Goal: Information Seeking & Learning: Find specific page/section

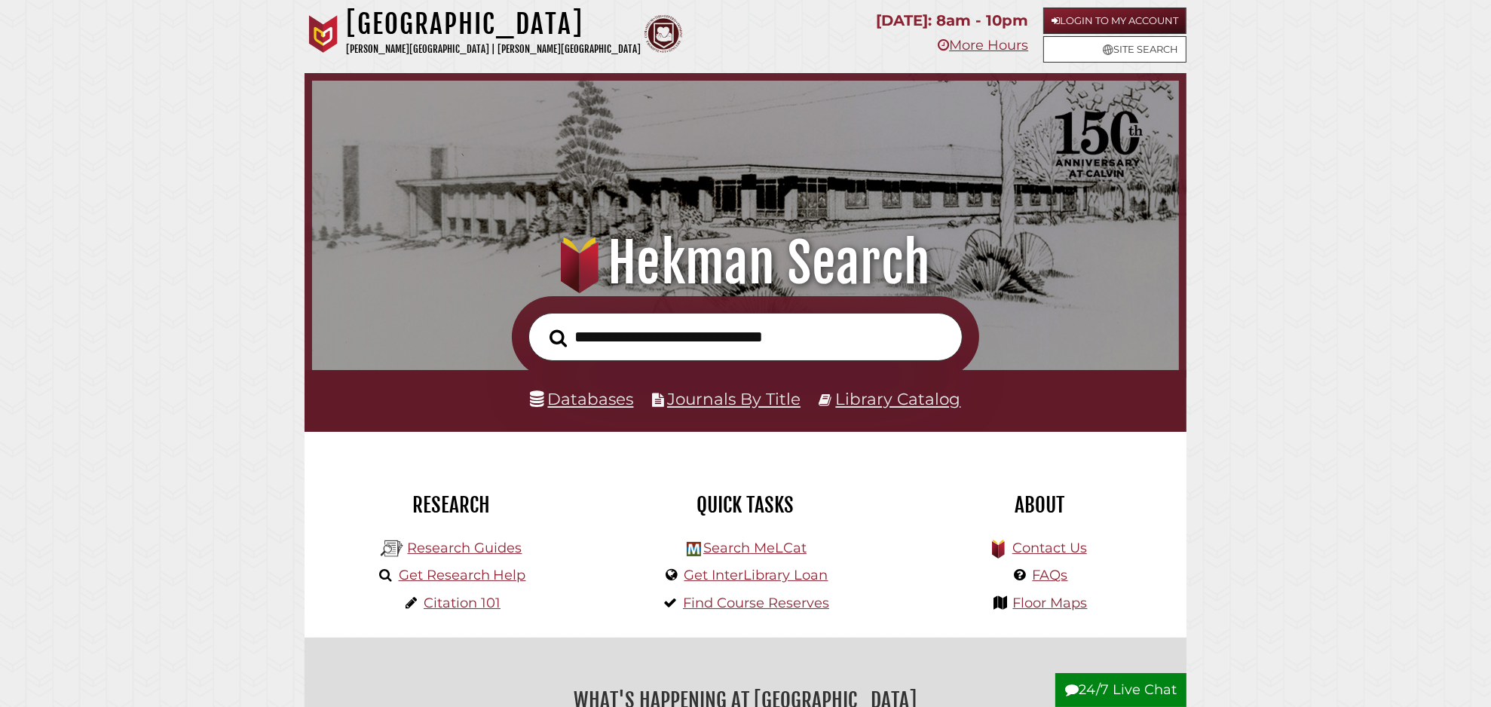
scroll to position [286, 859]
type input "**********"
click at [542, 325] on button "Search" at bounding box center [558, 338] width 32 height 27
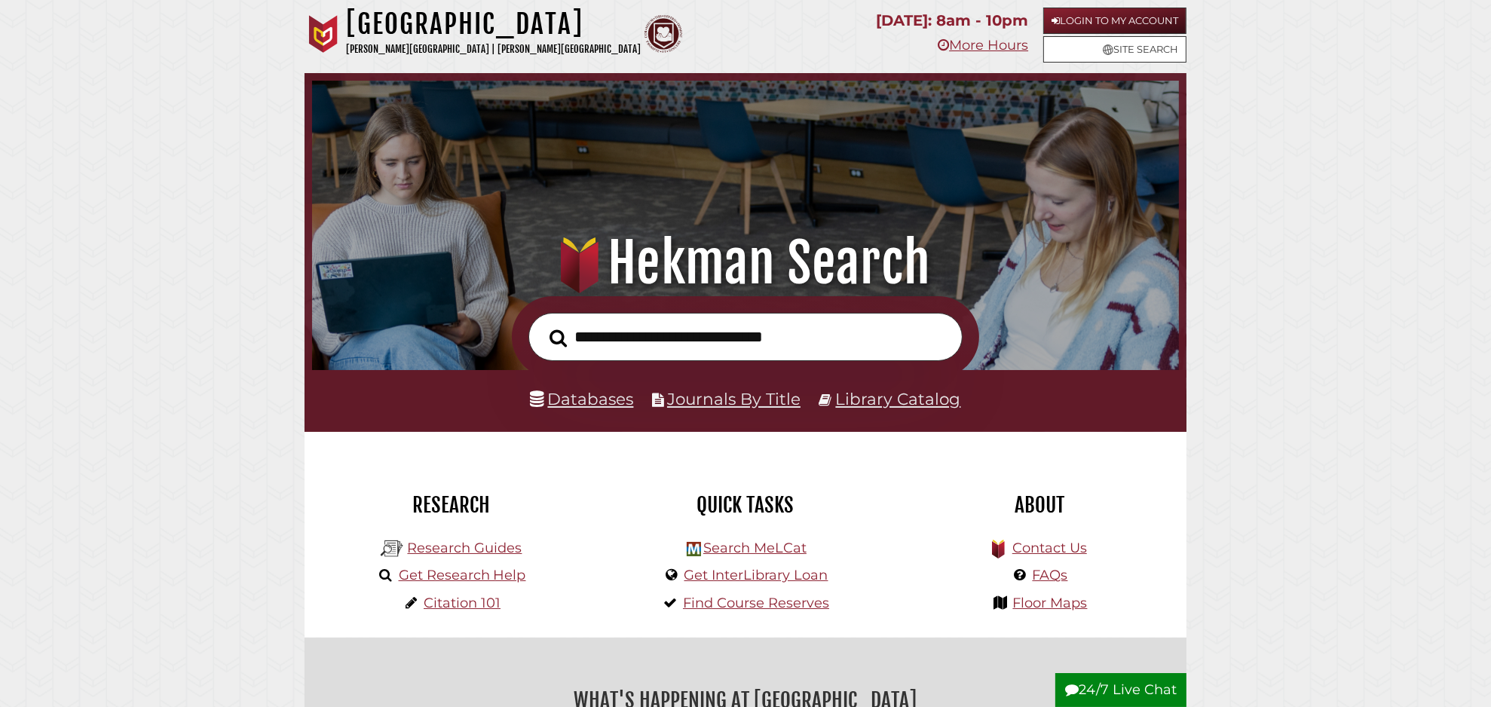
scroll to position [286, 859]
click at [594, 403] on link "Databases" at bounding box center [582, 399] width 103 height 20
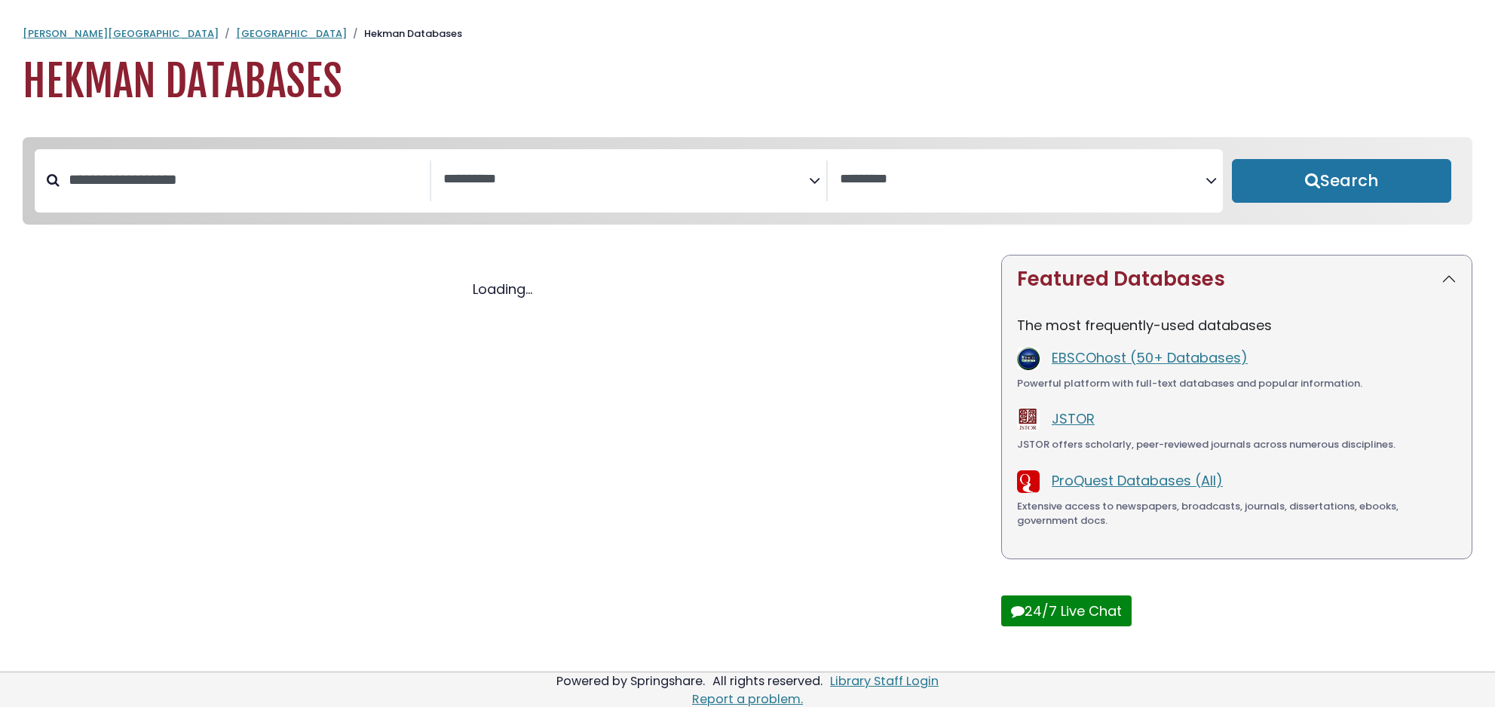
select select "Database Subject Filter"
select select "Database Vendors Filter"
select select "Database Subject Filter"
select select "Database Vendors Filter"
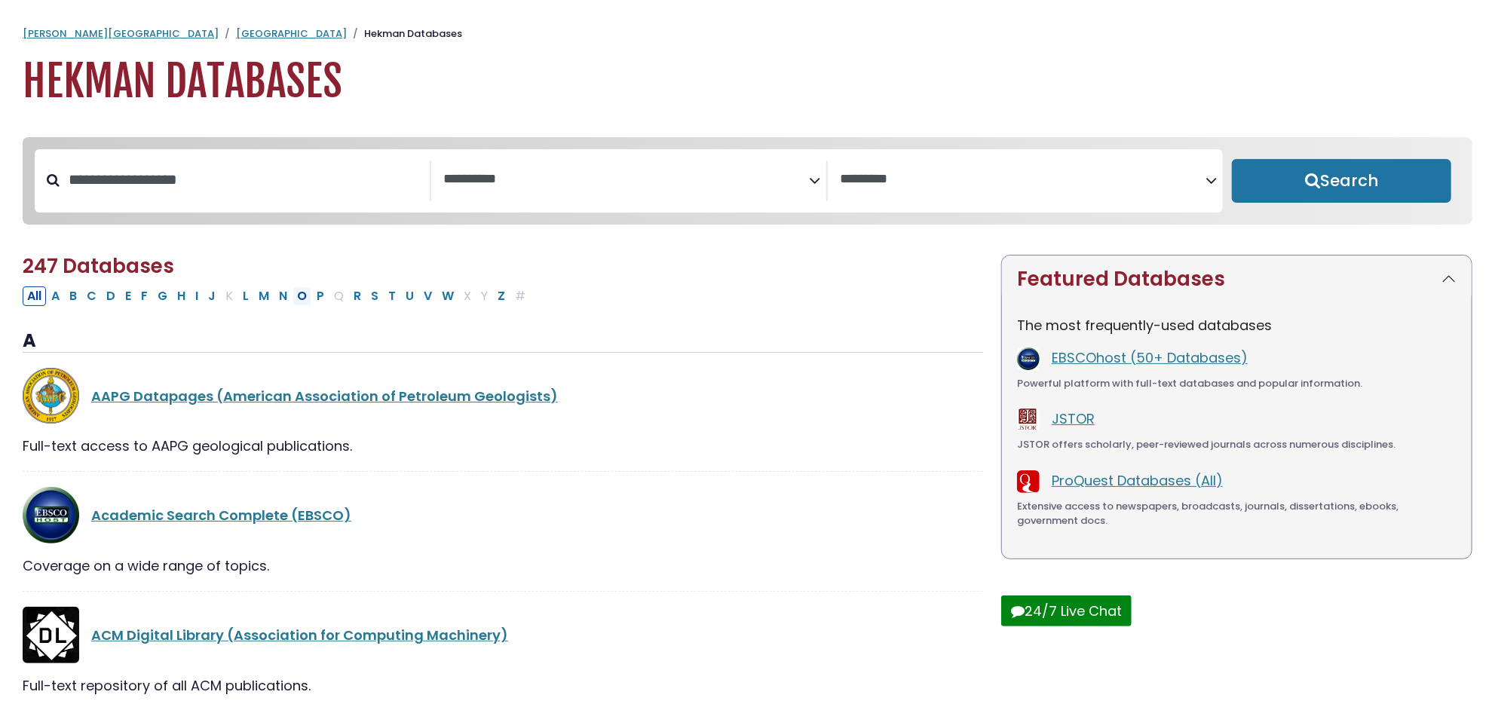
click at [298, 298] on button "O" at bounding box center [302, 296] width 19 height 20
select select "Database Subject Filter"
select select "Database Vendors Filter"
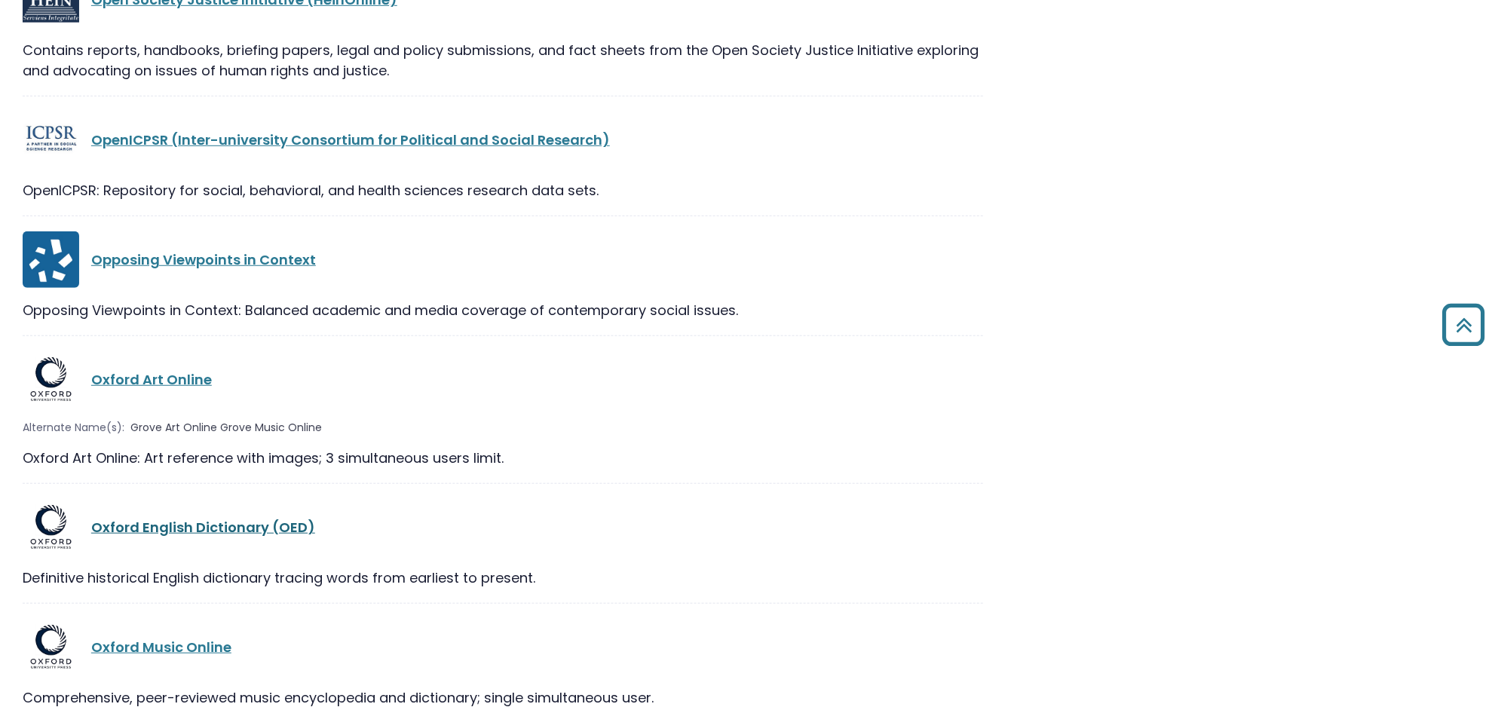
scroll to position [669, 0]
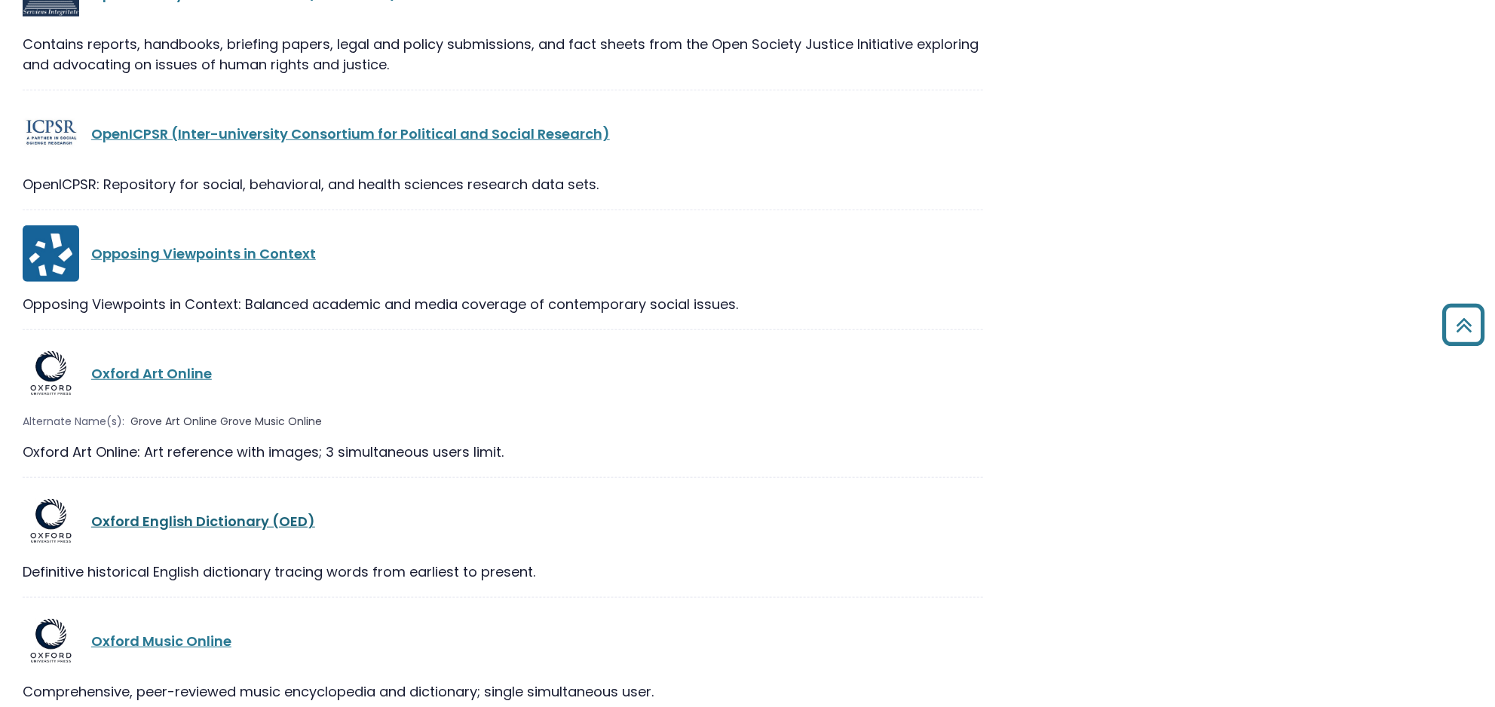
click at [291, 522] on link "Oxford English Dictionary (OED)" at bounding box center [203, 521] width 224 height 19
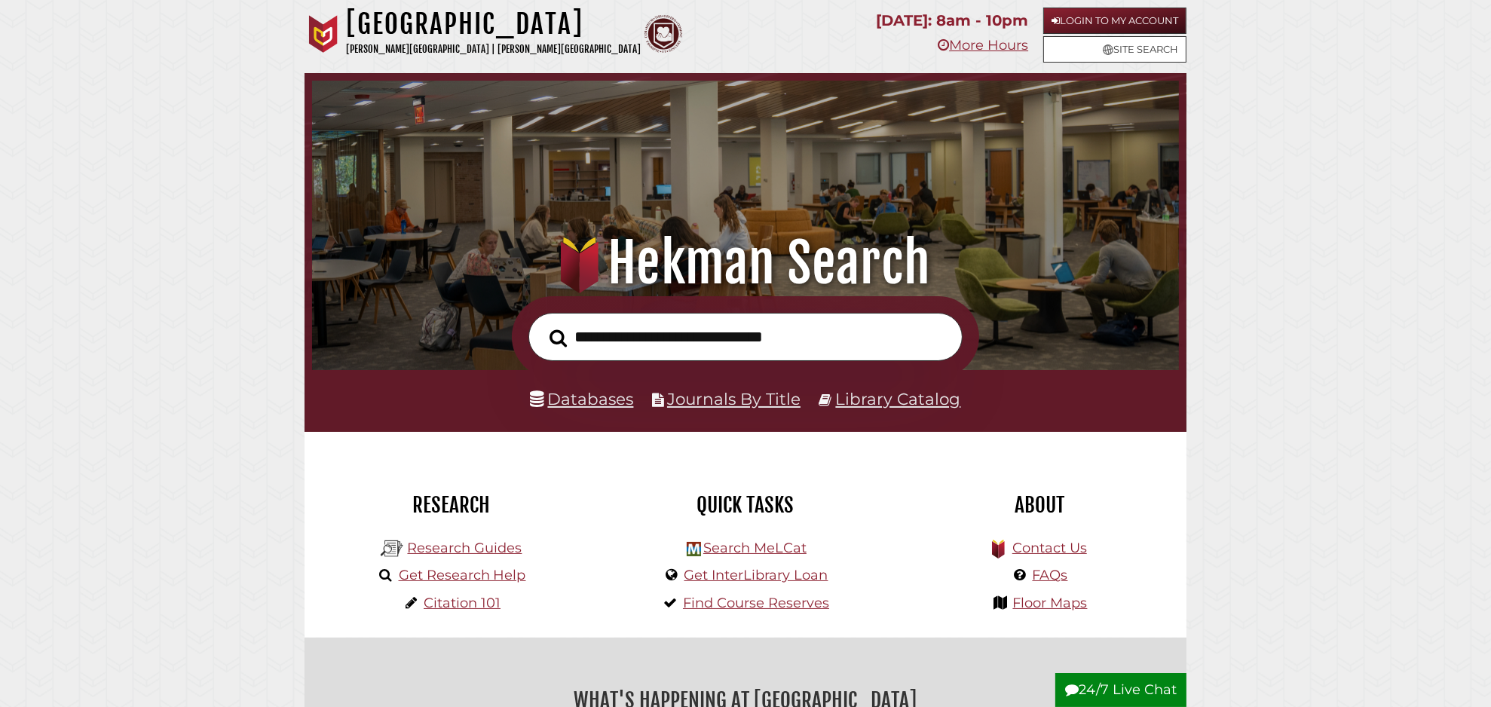
scroll to position [286, 859]
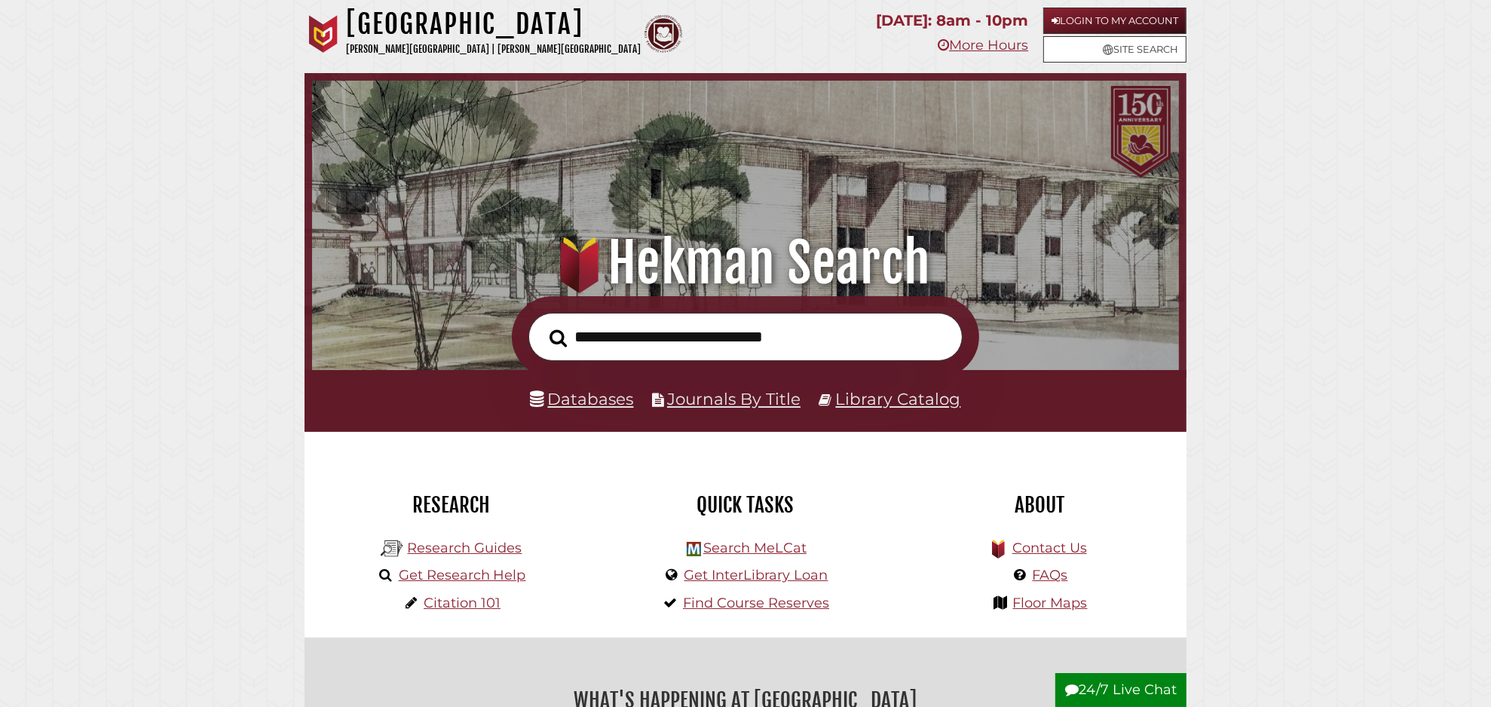
scroll to position [286, 859]
type input "**********"
click at [542, 325] on button "Search" at bounding box center [558, 338] width 32 height 27
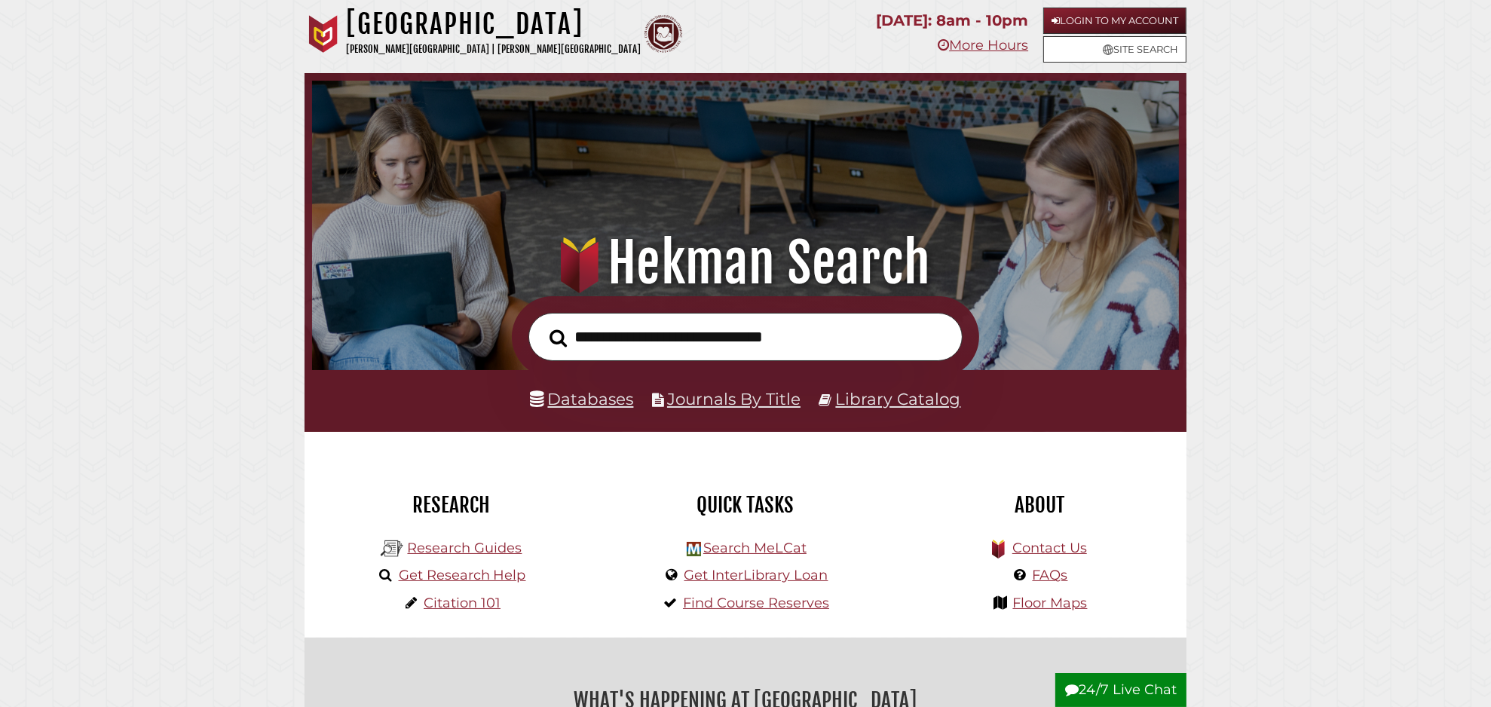
scroll to position [286, 859]
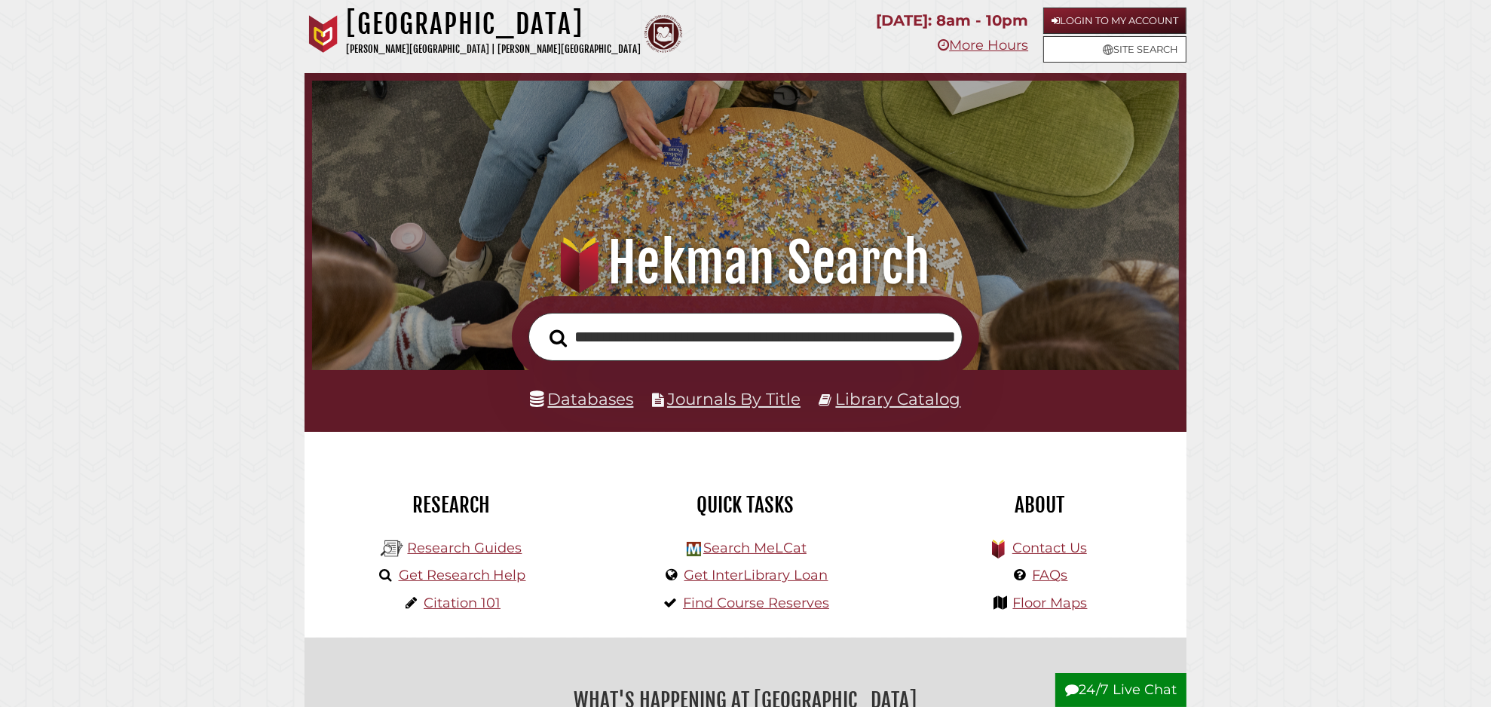
scroll to position [0, 175]
type input "**********"
click at [542, 324] on button "Search" at bounding box center [558, 337] width 32 height 27
